Goal: Task Accomplishment & Management: Manage account settings

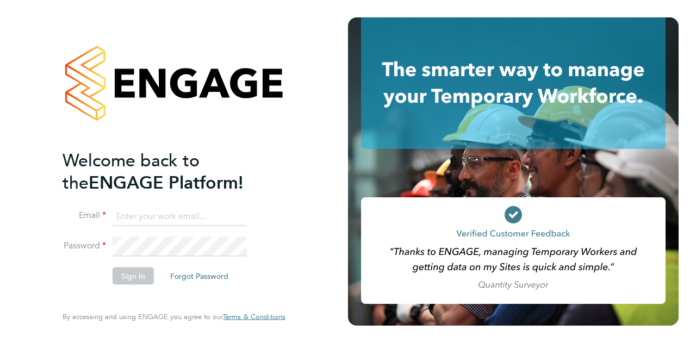
type input "[PERSON_NAME][EMAIL_ADDRESS][PERSON_NAME][PERSON_NAME][DOMAIN_NAME]"
click at [138, 286] on li "Sign In Forgot Password" at bounding box center [169, 281] width 212 height 28
click at [134, 278] on button "Sign In" at bounding box center [133, 275] width 41 height 17
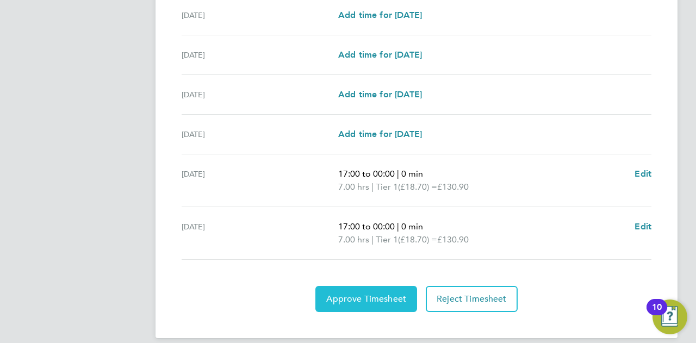
scroll to position [410, 0]
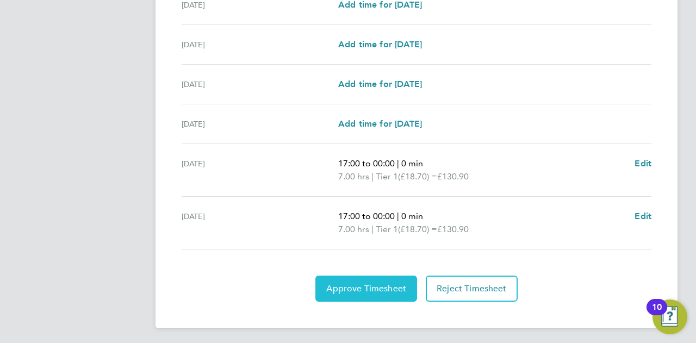
click at [382, 280] on button "Approve Timesheet" at bounding box center [366, 289] width 102 height 26
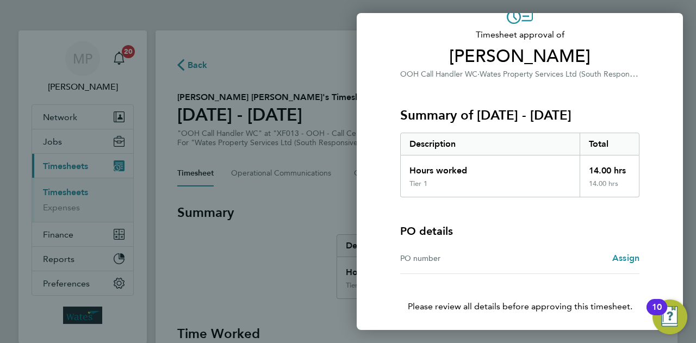
scroll to position [102, 0]
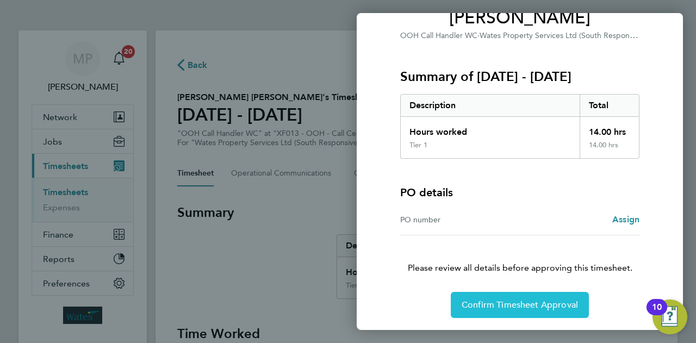
click at [507, 305] on span "Confirm Timesheet Approval" at bounding box center [519, 304] width 116 height 11
